Goal: Task Accomplishment & Management: Manage account settings

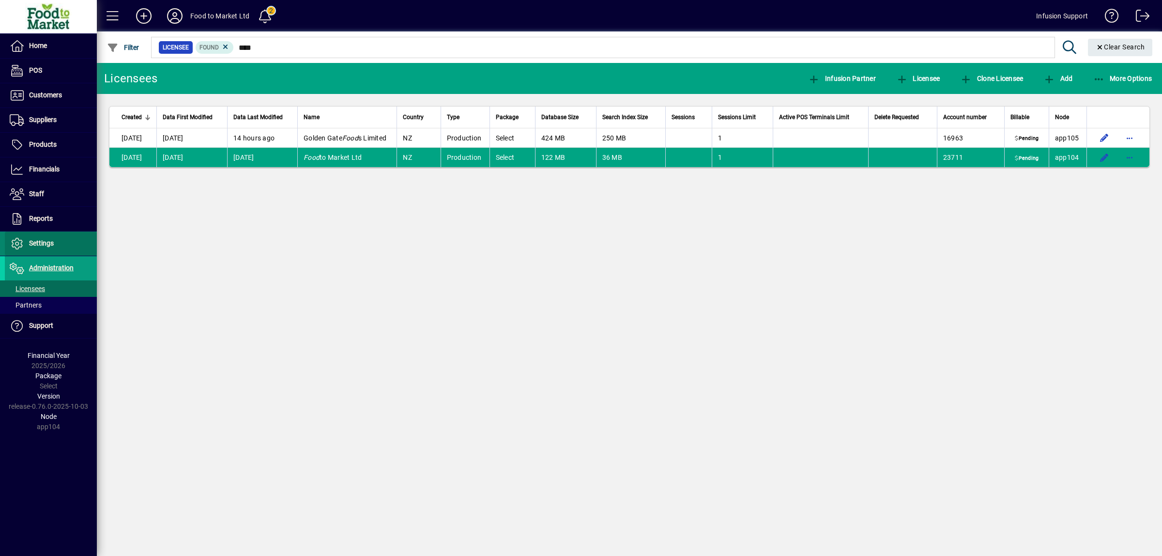
click at [45, 242] on span "Settings" at bounding box center [41, 243] width 25 height 8
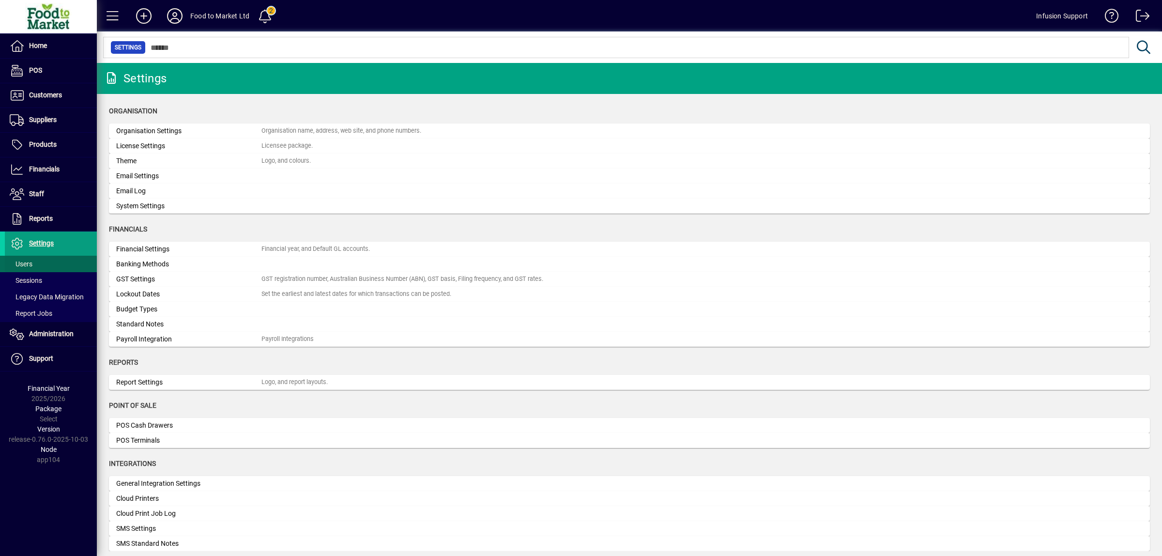
click at [27, 268] on span "Users" at bounding box center [21, 264] width 23 height 8
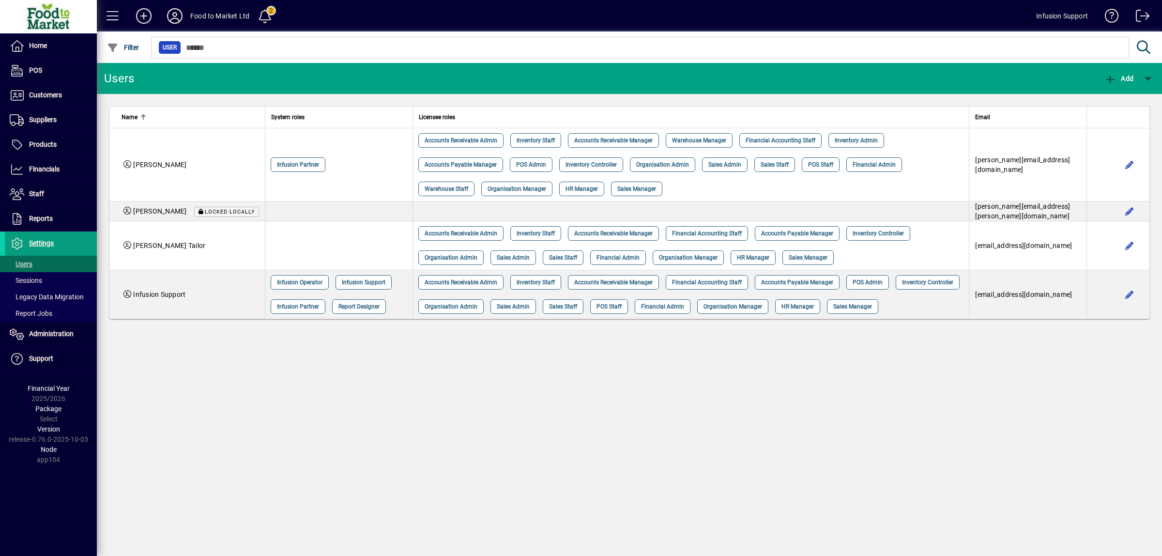
click at [173, 17] on icon at bounding box center [174, 15] width 19 height 15
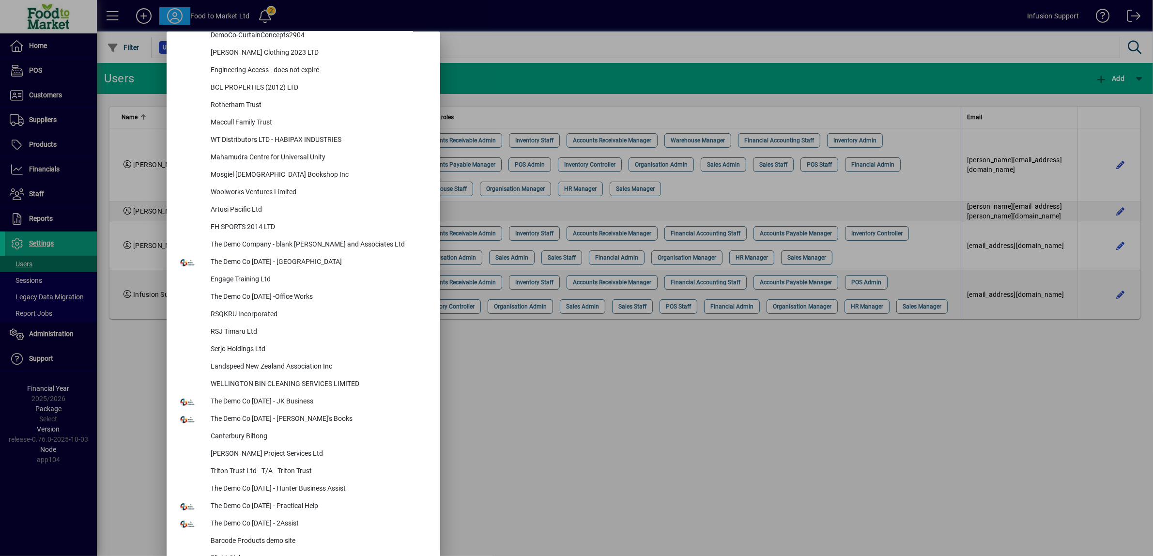
scroll to position [3691, 0]
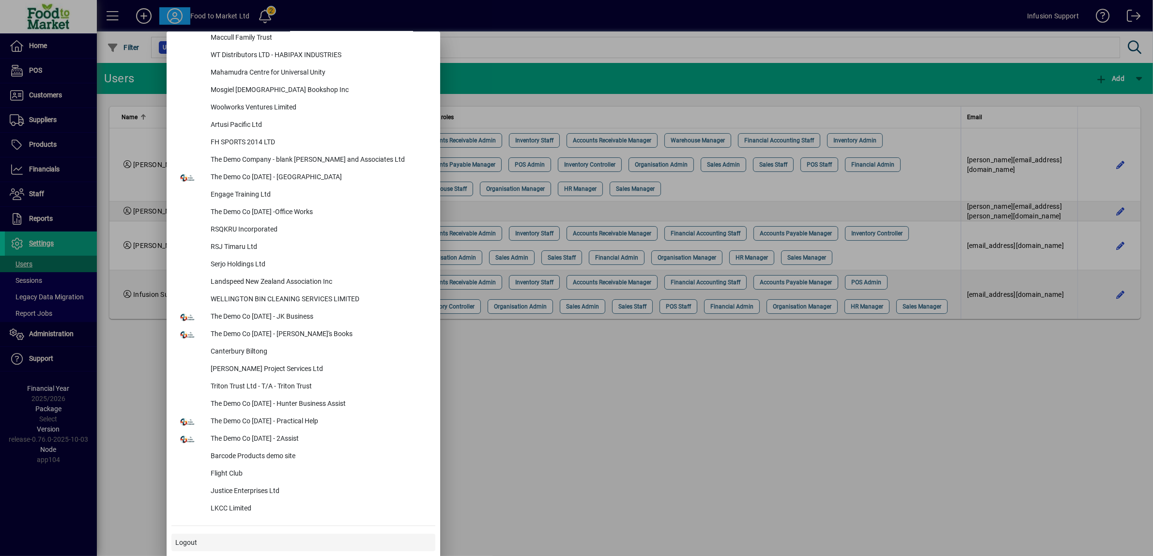
click at [186, 545] on span "Logout" at bounding box center [186, 542] width 22 height 10
